Goal: Transaction & Acquisition: Download file/media

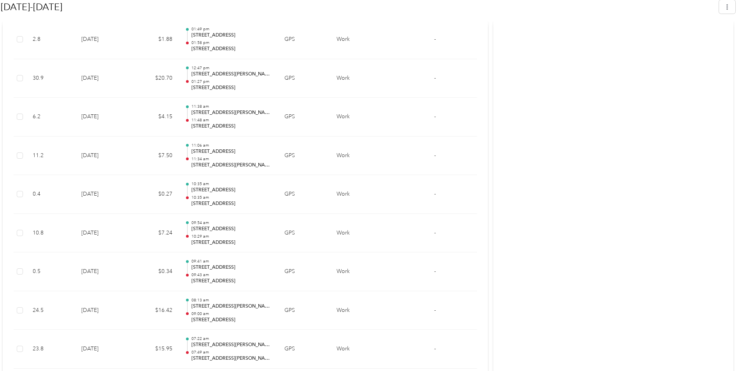
scroll to position [1633, 0]
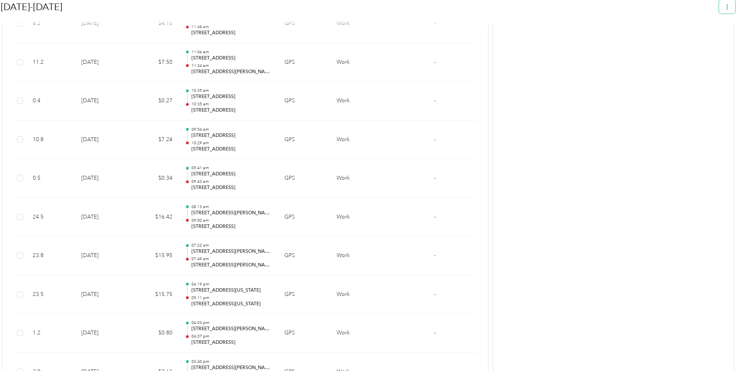
click at [730, 5] on icon "button" at bounding box center [726, 6] width 5 height 5
click at [712, 40] on span "Download" at bounding box center [709, 44] width 26 height 8
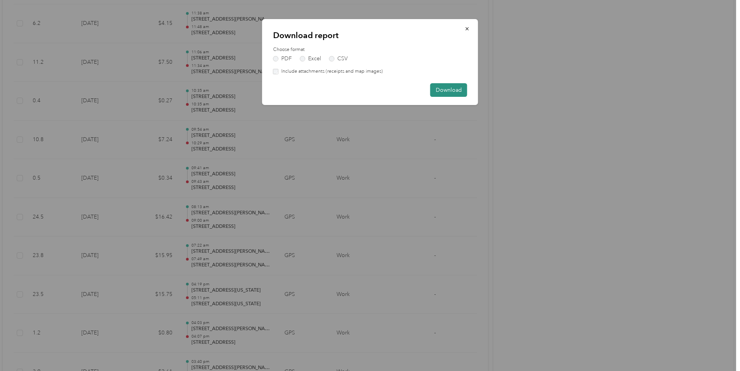
click at [440, 89] on button "Download" at bounding box center [448, 90] width 37 height 14
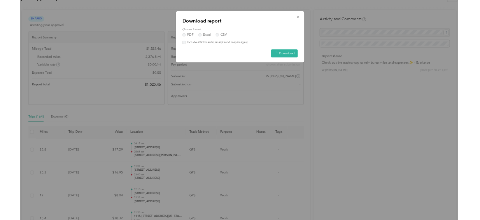
scroll to position [117, 0]
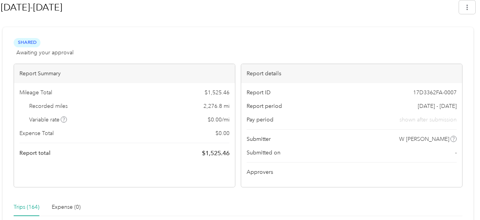
click at [255, 208] on div "Trips (164) Expense (0)" at bounding box center [238, 208] width 449 height 18
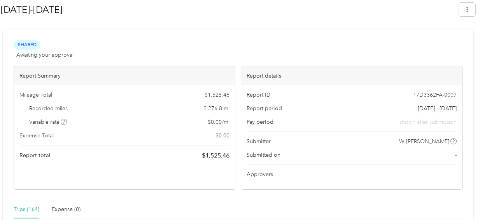
scroll to position [0, 0]
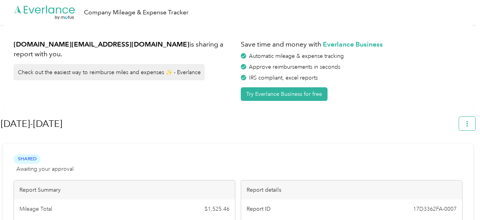
click at [469, 123] on icon "button" at bounding box center [466, 123] width 5 height 5
click at [460, 157] on span "Download" at bounding box center [449, 161] width 26 height 8
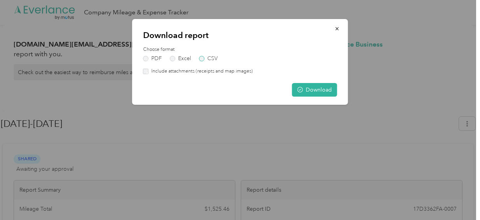
click at [204, 58] on label "CSV" at bounding box center [208, 58] width 19 height 5
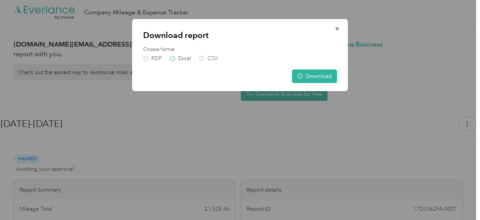
click at [171, 59] on label "Excel" at bounding box center [180, 58] width 21 height 5
click at [143, 58] on label "PDF" at bounding box center [152, 58] width 19 height 5
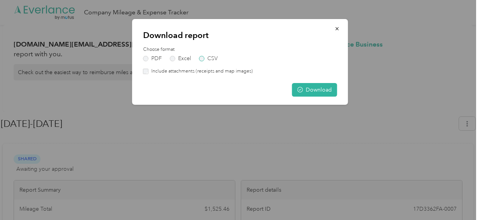
click at [199, 58] on label "CSV" at bounding box center [208, 58] width 19 height 5
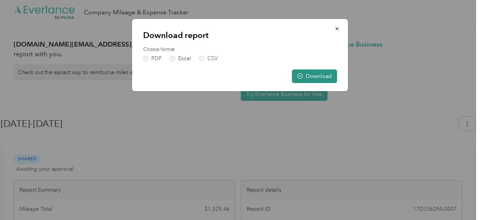
click at [312, 75] on button "Download" at bounding box center [314, 77] width 45 height 14
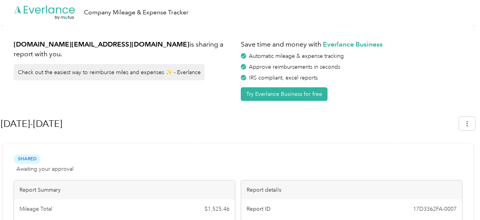
click at [470, 123] on icon "button" at bounding box center [466, 123] width 5 height 5
click at [457, 157] on span "Download" at bounding box center [449, 161] width 26 height 8
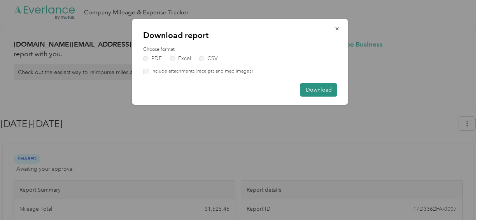
click at [306, 90] on button "Download" at bounding box center [318, 90] width 37 height 14
